Goal: Transaction & Acquisition: Purchase product/service

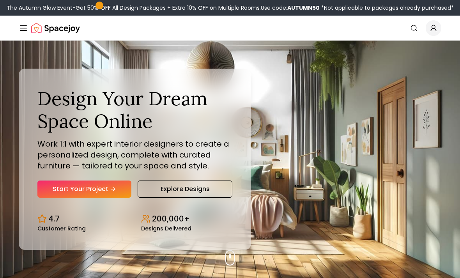
click at [109, 198] on link "Start Your Project" at bounding box center [84, 189] width 94 height 17
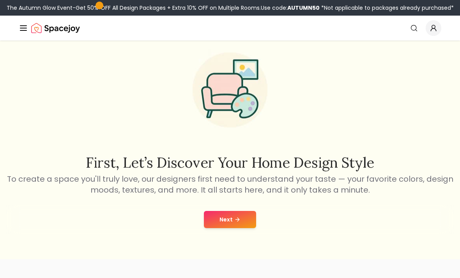
scroll to position [30, 0]
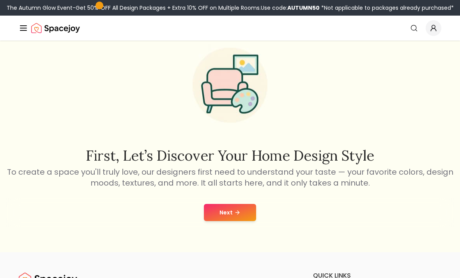
click at [234, 214] on icon at bounding box center [237, 213] width 6 height 6
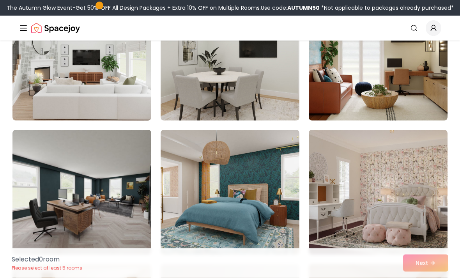
scroll to position [380, 0]
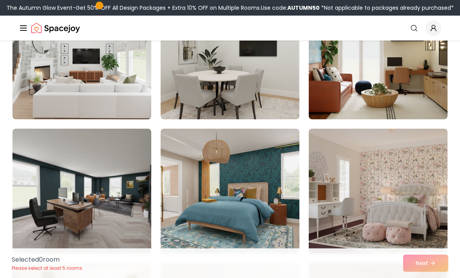
click at [354, 162] on img at bounding box center [378, 191] width 139 height 125
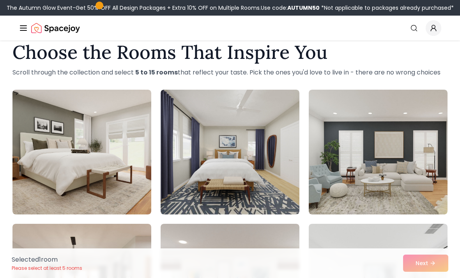
scroll to position [16, 0]
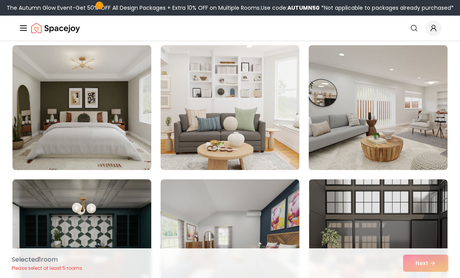
click at [271, 130] on img at bounding box center [230, 107] width 139 height 125
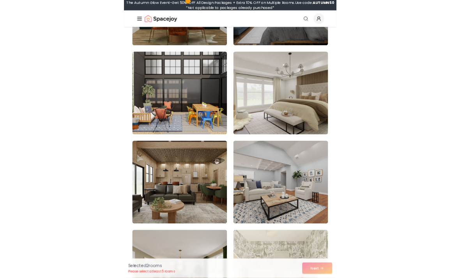
scroll to position [1172, 0]
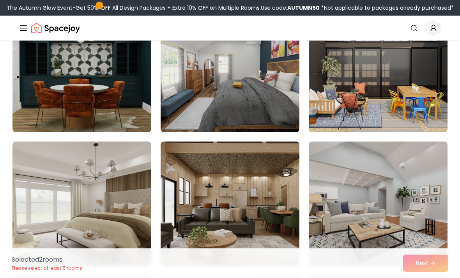
click at [419, 218] on img at bounding box center [378, 204] width 139 height 125
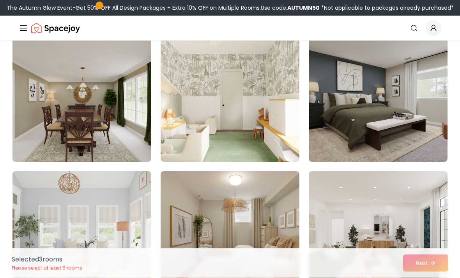
scroll to position [1411, 0]
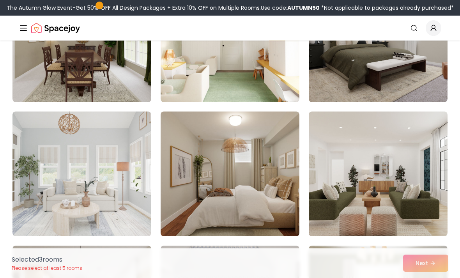
click at [125, 213] on img at bounding box center [81, 174] width 139 height 125
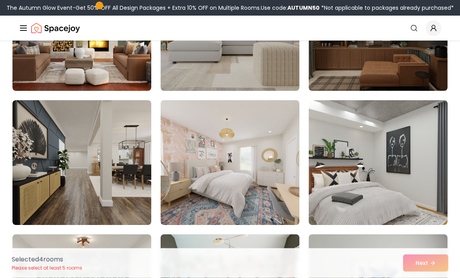
scroll to position [2153, 0]
click at [217, 204] on img at bounding box center [230, 162] width 139 height 125
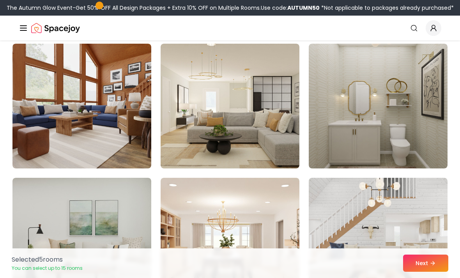
scroll to position [2873, 0]
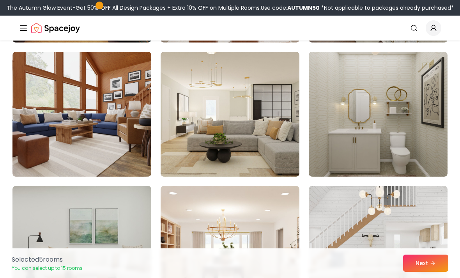
click at [344, 147] on img at bounding box center [378, 114] width 139 height 125
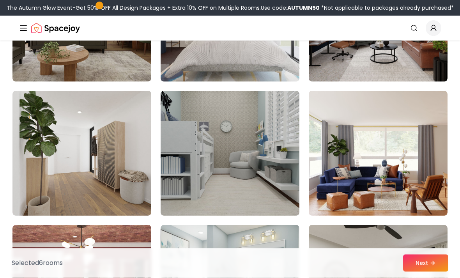
scroll to position [3253, 0]
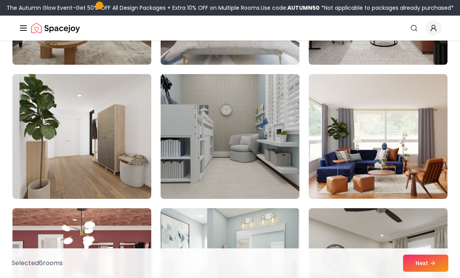
click at [274, 178] on img at bounding box center [230, 136] width 139 height 125
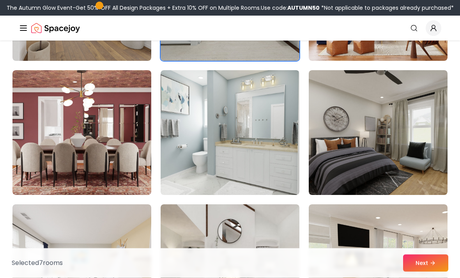
scroll to position [3386, 0]
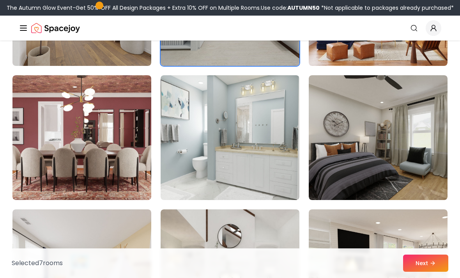
click at [266, 182] on img at bounding box center [230, 137] width 139 height 125
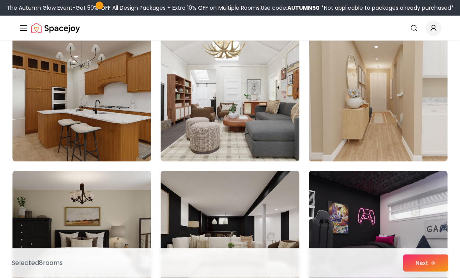
scroll to position [3830, 0]
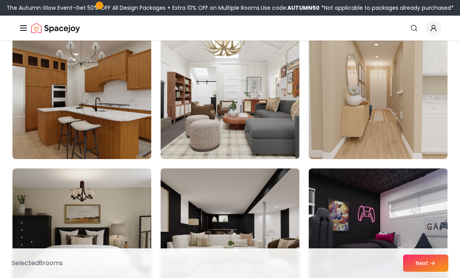
click at [122, 144] on img at bounding box center [81, 96] width 139 height 125
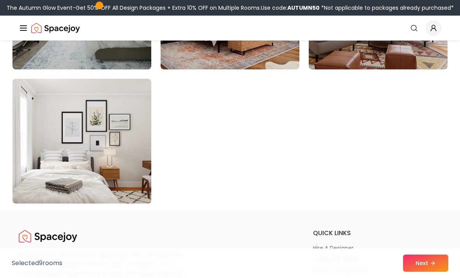
scroll to position [4458, 0]
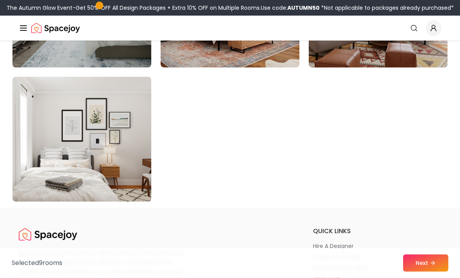
click at [419, 272] on button "Next" at bounding box center [425, 263] width 45 height 17
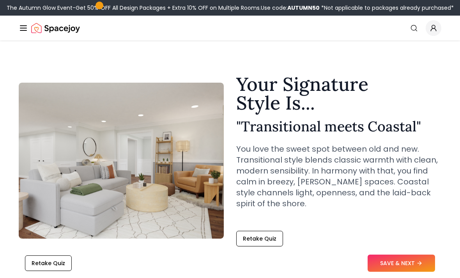
click at [410, 264] on button "SAVE & NEXT" at bounding box center [401, 263] width 67 height 17
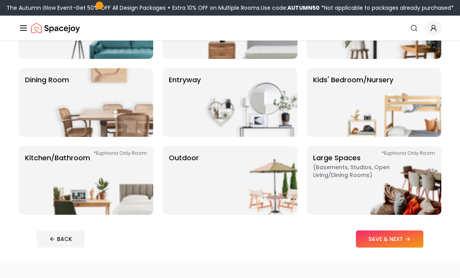
scroll to position [117, 0]
click at [131, 188] on img at bounding box center [103, 180] width 100 height 69
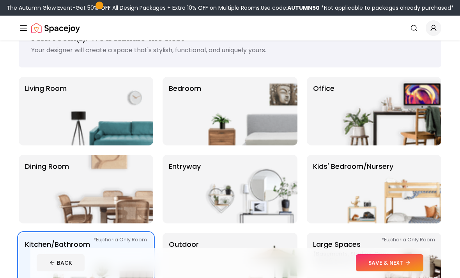
scroll to position [33, 0]
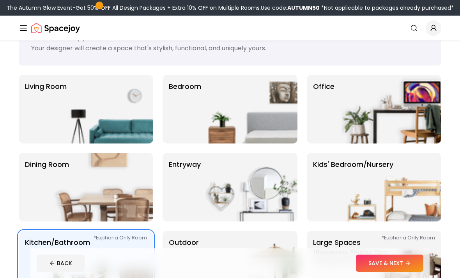
click at [395, 135] on img at bounding box center [392, 109] width 100 height 69
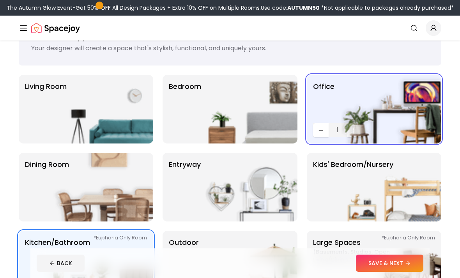
click at [121, 188] on img at bounding box center [103, 187] width 100 height 69
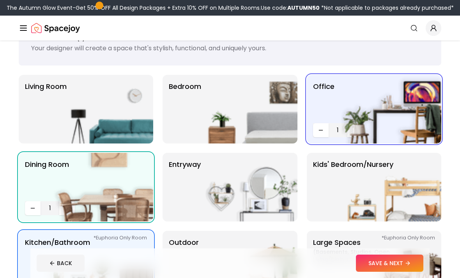
click at [385, 272] on button "SAVE & NEXT" at bounding box center [389, 263] width 67 height 17
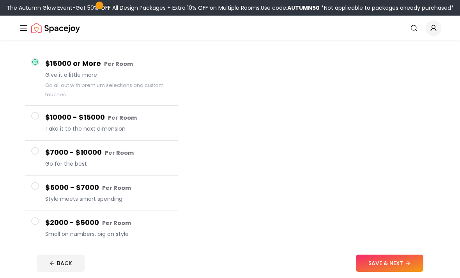
scroll to position [60, 0]
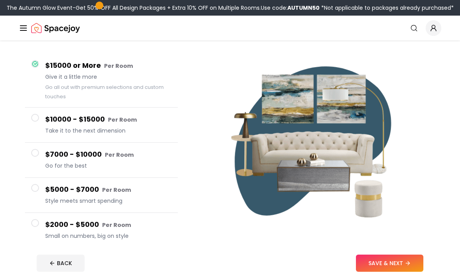
click at [114, 230] on h4 "$2000 - $5000 Per Room" at bounding box center [108, 224] width 126 height 11
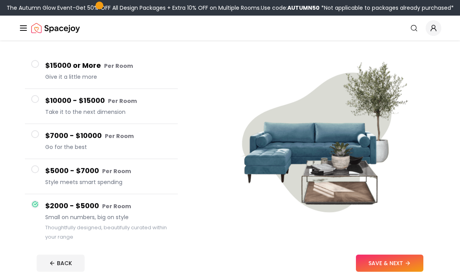
click at [380, 262] on button "SAVE & NEXT" at bounding box center [389, 263] width 67 height 17
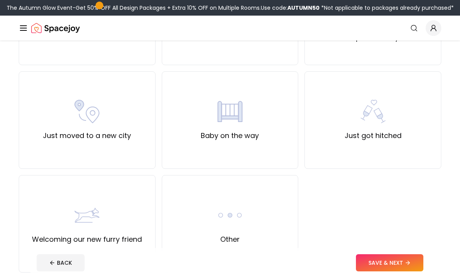
scroll to position [244, 0]
click at [259, 232] on div "Other" at bounding box center [230, 224] width 137 height 98
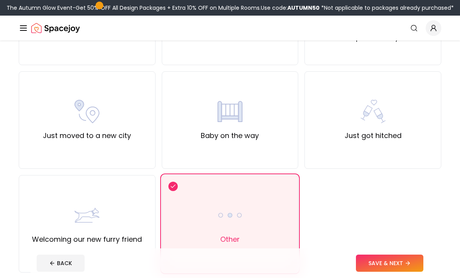
click at [376, 272] on button "SAVE & NEXT" at bounding box center [389, 263] width 67 height 17
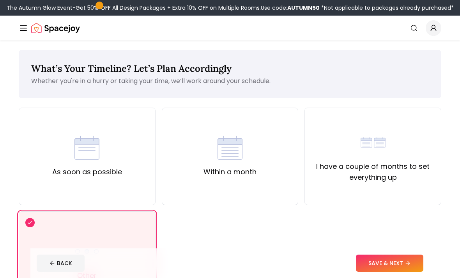
click at [226, 179] on div "Within a month" at bounding box center [230, 157] width 137 height 98
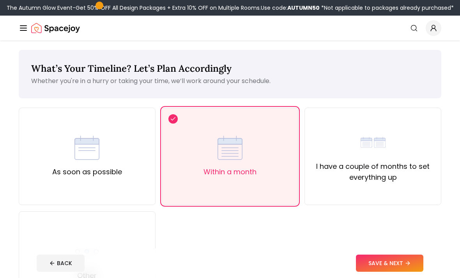
click at [123, 193] on div "As soon as possible" at bounding box center [87, 157] width 137 height 98
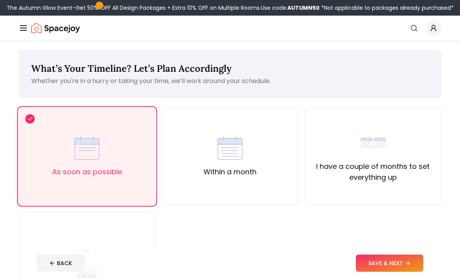
click at [368, 272] on button "SAVE & NEXT" at bounding box center [389, 263] width 67 height 17
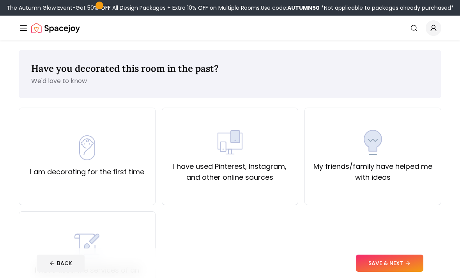
click at [122, 195] on div "I am decorating for the first time" at bounding box center [87, 157] width 137 height 98
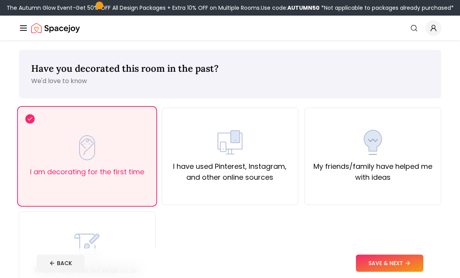
click at [375, 272] on button "SAVE & NEXT" at bounding box center [389, 263] width 67 height 17
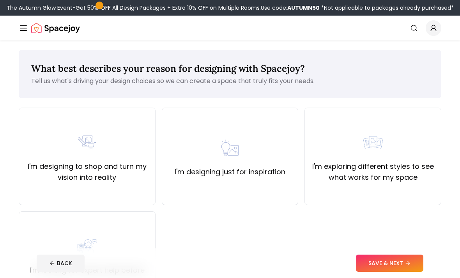
click at [129, 192] on div "I'm designing to shop and turn my vision into reality" at bounding box center [87, 157] width 137 height 98
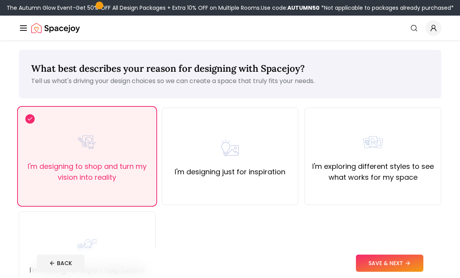
click at [378, 272] on button "SAVE & NEXT" at bounding box center [389, 263] width 67 height 17
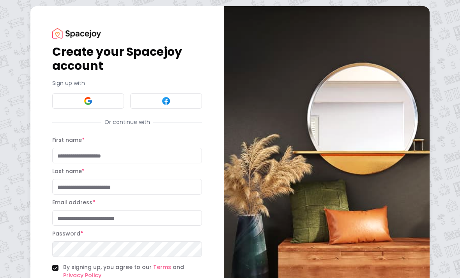
click at [129, 158] on input "First name *" at bounding box center [127, 156] width 150 height 16
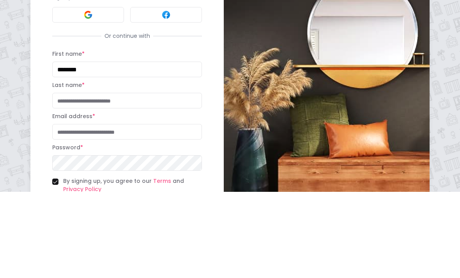
type input "*******"
click at [138, 179] on input "Last name *" at bounding box center [127, 187] width 150 height 16
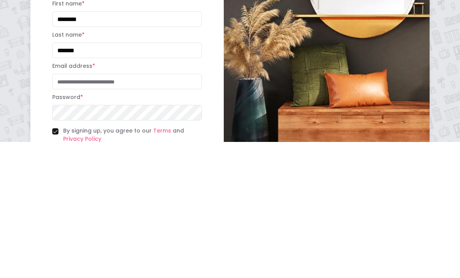
type input "*******"
click at [155, 210] on input "Email address *" at bounding box center [127, 218] width 150 height 16
type input "**********"
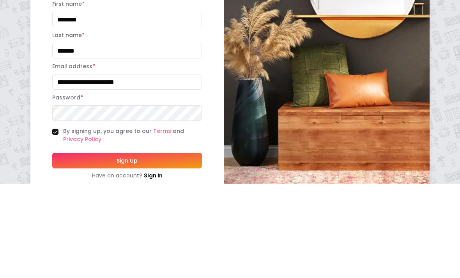
scroll to position [41, 0]
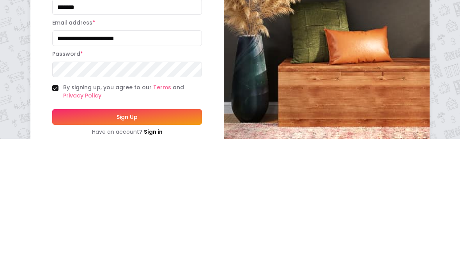
click at [145, 249] on button "Sign Up" at bounding box center [127, 257] width 150 height 16
